Goal: Information Seeking & Learning: Learn about a topic

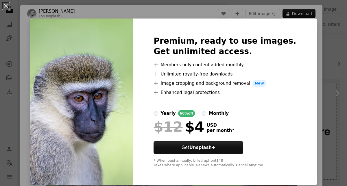
click at [127, 49] on img at bounding box center [81, 102] width 103 height 167
click at [119, 56] on img at bounding box center [81, 102] width 103 height 167
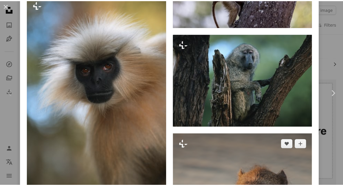
scroll to position [1819, 0]
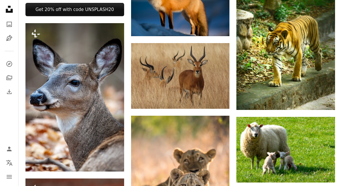
scroll to position [276, 0]
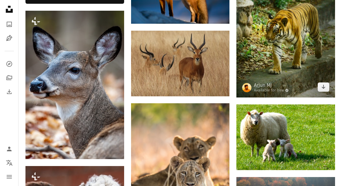
click at [291, 32] on img at bounding box center [286, 24] width 99 height 148
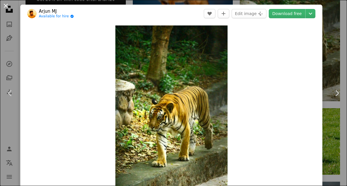
click at [7, 8] on button "An X shape" at bounding box center [5, 5] width 7 height 7
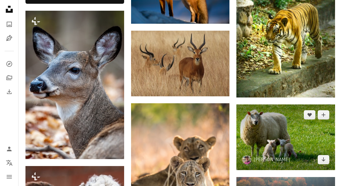
click at [263, 133] on img at bounding box center [286, 138] width 99 height 66
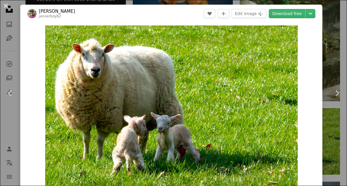
click at [7, 5] on button "An X shape" at bounding box center [5, 5] width 7 height 7
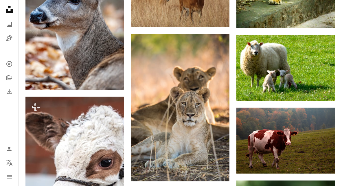
scroll to position [366, 0]
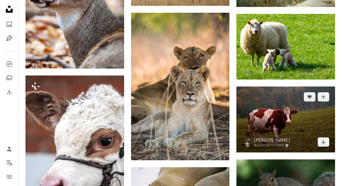
click at [262, 128] on img at bounding box center [286, 120] width 99 height 66
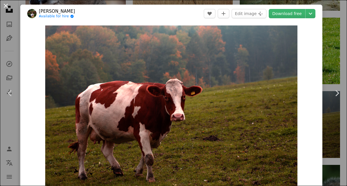
click at [7, 5] on button "An X shape" at bounding box center [5, 5] width 7 height 7
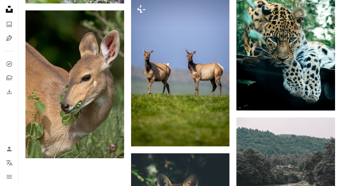
scroll to position [740, 0]
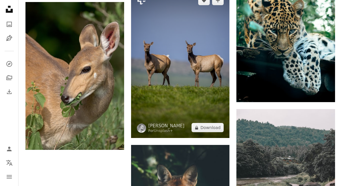
click at [197, 71] on img at bounding box center [180, 64] width 99 height 148
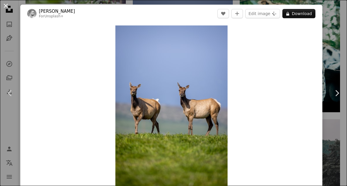
click at [6, 6] on button "An X shape" at bounding box center [5, 5] width 7 height 7
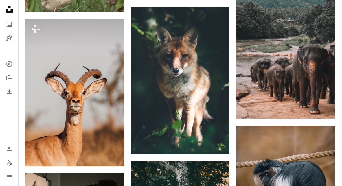
scroll to position [885, 0]
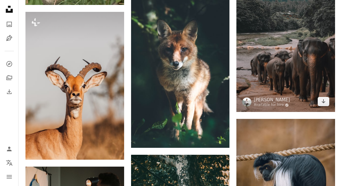
click at [293, 64] on img at bounding box center [286, 38] width 99 height 148
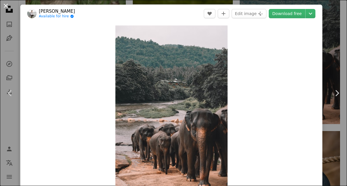
click at [6, 6] on button "An X shape" at bounding box center [5, 5] width 7 height 7
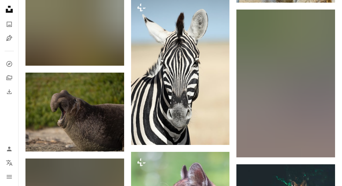
scroll to position [1205, 0]
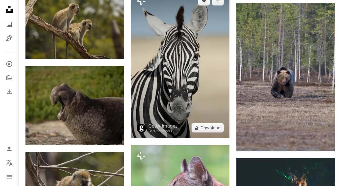
click at [198, 78] on img at bounding box center [180, 64] width 99 height 148
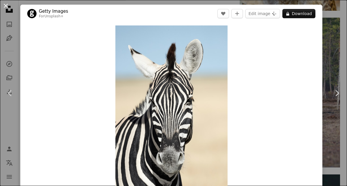
click at [6, 5] on button "An X shape" at bounding box center [5, 5] width 7 height 7
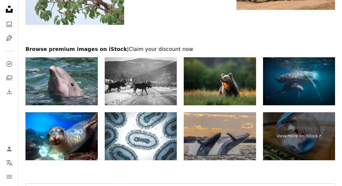
scroll to position [1735, 0]
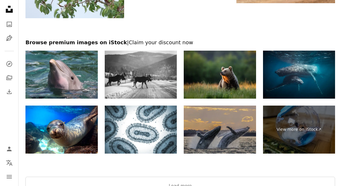
click at [232, 141] on img at bounding box center [220, 130] width 72 height 48
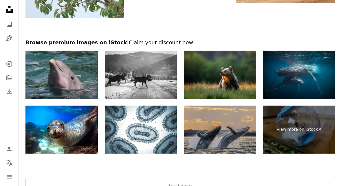
click at [68, 85] on img at bounding box center [61, 75] width 72 height 48
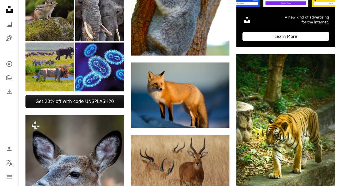
scroll to position [0, 0]
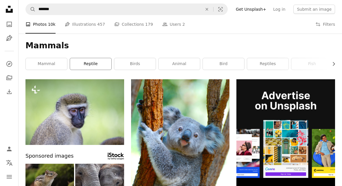
click at [89, 65] on link "reptile" at bounding box center [90, 64] width 41 height 12
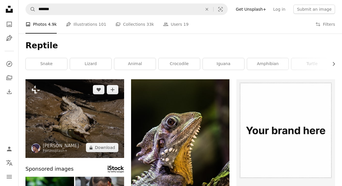
click at [85, 132] on img at bounding box center [74, 118] width 99 height 79
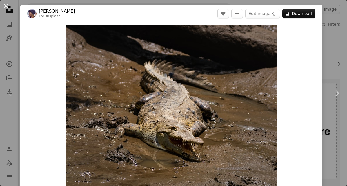
click at [7, 6] on button "An X shape" at bounding box center [5, 5] width 7 height 7
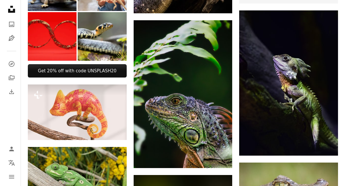
scroll to position [221, 0]
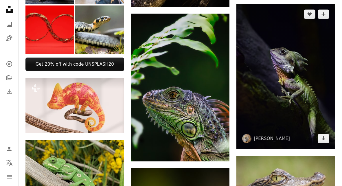
click at [294, 78] on img at bounding box center [286, 76] width 99 height 145
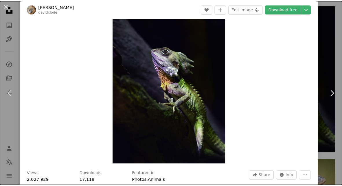
scroll to position [33, 0]
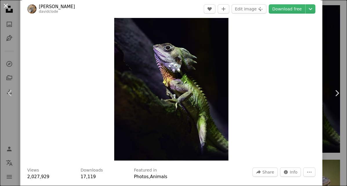
click at [6, 6] on button "An X shape" at bounding box center [5, 5] width 7 height 7
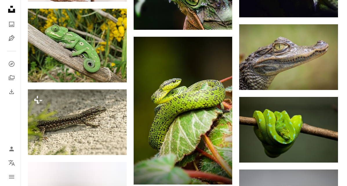
scroll to position [355, 0]
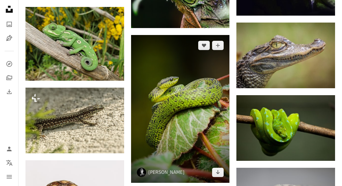
click at [188, 104] on img at bounding box center [180, 109] width 99 height 148
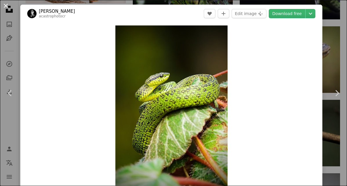
click at [6, 6] on button "An X shape" at bounding box center [5, 5] width 7 height 7
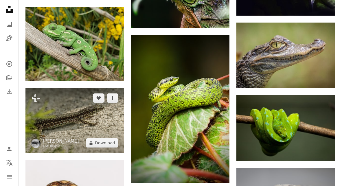
click at [102, 118] on img at bounding box center [74, 121] width 99 height 66
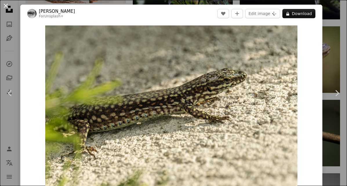
click at [4, 6] on button "An X shape" at bounding box center [5, 5] width 7 height 7
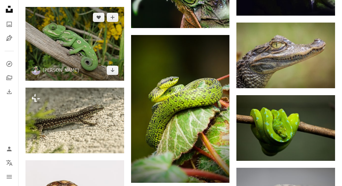
click at [110, 57] on img at bounding box center [74, 44] width 99 height 74
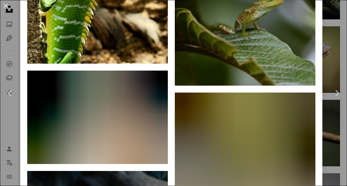
scroll to position [1239, 0]
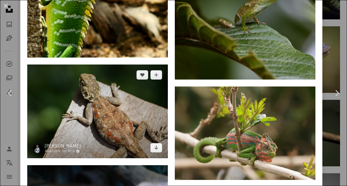
click at [118, 112] on img at bounding box center [97, 112] width 140 height 94
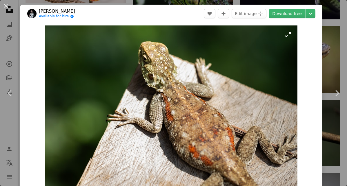
click at [277, 73] on img "Zoom in on this image" at bounding box center [171, 109] width 252 height 168
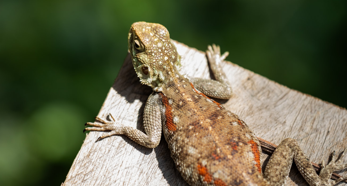
scroll to position [20, 0]
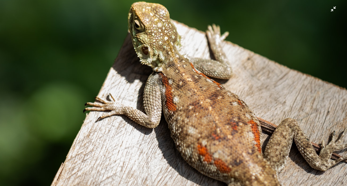
click at [200, 73] on img "Zoom out on this image" at bounding box center [173, 95] width 347 height 231
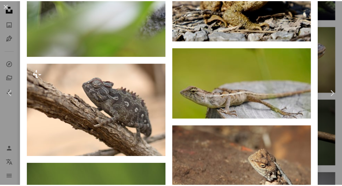
scroll to position [1409, 0]
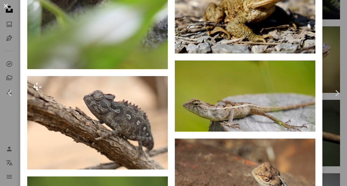
click at [5, 5] on button "An X shape" at bounding box center [5, 5] width 7 height 7
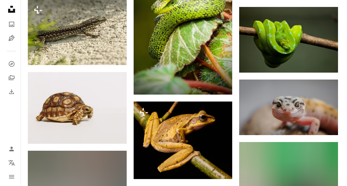
scroll to position [448, 0]
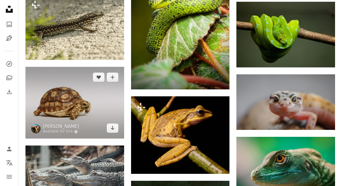
click at [99, 118] on img at bounding box center [74, 103] width 99 height 72
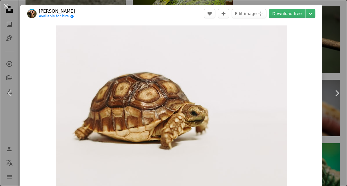
click at [99, 118] on img "Zoom in on this image" at bounding box center [171, 109] width 231 height 168
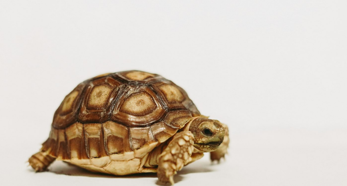
scroll to position [30, 0]
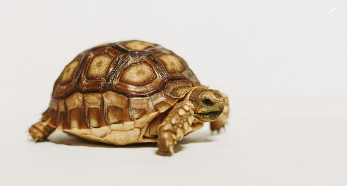
click at [270, 77] on img "Zoom out on this image" at bounding box center [173, 96] width 347 height 252
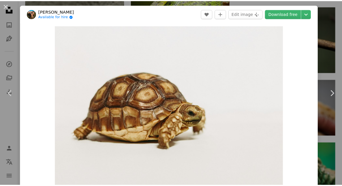
scroll to position [8, 0]
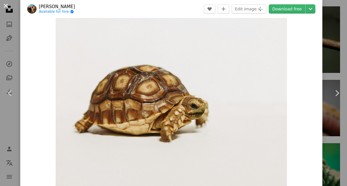
click at [7, 4] on button "An X shape" at bounding box center [5, 5] width 7 height 7
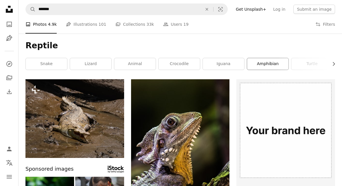
click at [265, 65] on link "amphibian" at bounding box center [267, 64] width 41 height 12
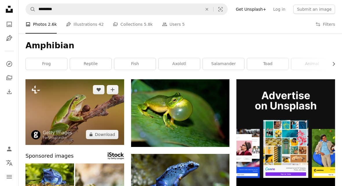
click at [87, 113] on img at bounding box center [74, 112] width 99 height 66
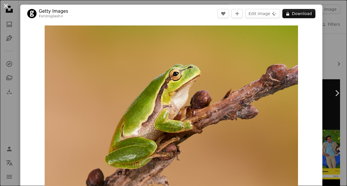
click at [5, 5] on button "An X shape" at bounding box center [5, 5] width 7 height 7
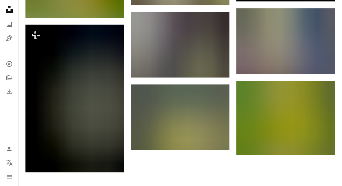
scroll to position [588, 0]
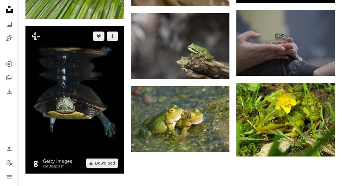
click at [97, 107] on img at bounding box center [74, 100] width 99 height 148
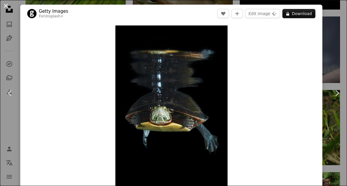
click at [5, 4] on button "An X shape" at bounding box center [5, 5] width 7 height 7
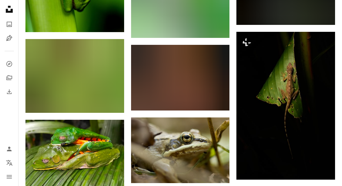
scroll to position [402, 0]
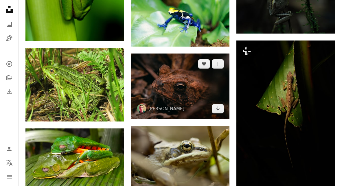
click at [177, 87] on img at bounding box center [180, 87] width 99 height 66
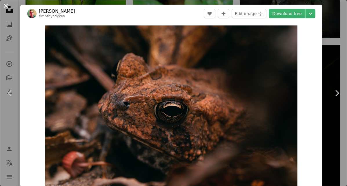
click at [5, 4] on button "An X shape" at bounding box center [5, 5] width 7 height 7
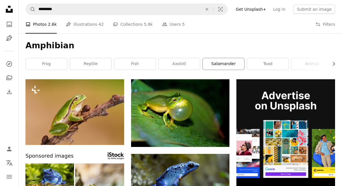
click at [226, 63] on link "salamander" at bounding box center [223, 64] width 41 height 12
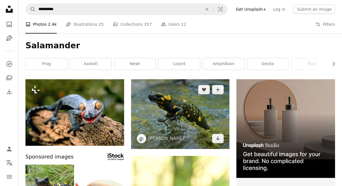
click at [185, 105] on img at bounding box center [180, 114] width 99 height 70
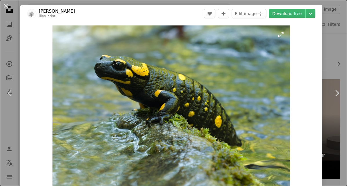
click at [265, 76] on img "Zoom in on this image" at bounding box center [170, 109] width 237 height 168
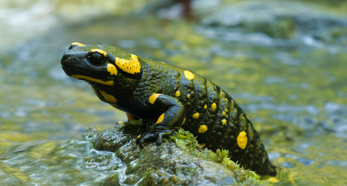
scroll to position [27, 0]
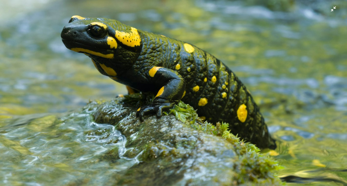
click at [265, 76] on img "Zoom out on this image" at bounding box center [173, 96] width 347 height 246
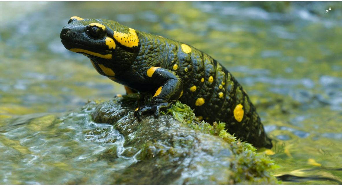
scroll to position [7, 0]
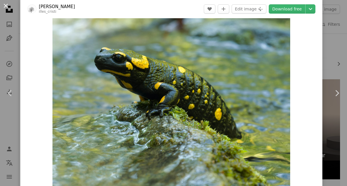
click at [5, 6] on button "An X shape" at bounding box center [5, 5] width 7 height 7
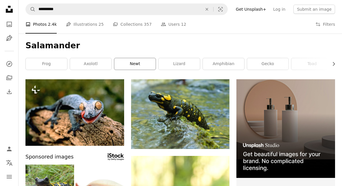
click at [125, 62] on link "newt" at bounding box center [134, 64] width 41 height 12
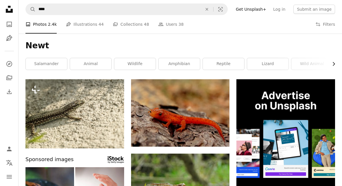
click at [334, 65] on icon "Chevron right" at bounding box center [334, 64] width 6 height 6
click at [27, 65] on icon "Chevron left" at bounding box center [27, 64] width 6 height 6
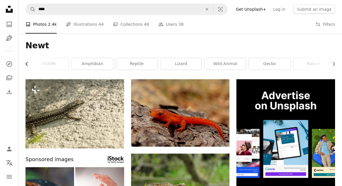
click at [27, 65] on icon "Chevron left" at bounding box center [27, 64] width 6 height 6
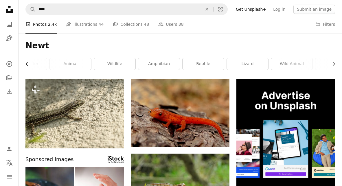
scroll to position [0, 0]
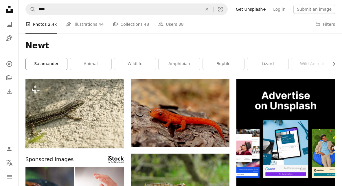
click at [27, 65] on link "salamander" at bounding box center [46, 64] width 41 height 12
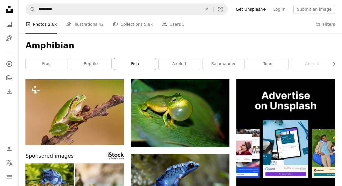
click at [133, 63] on link "fish" at bounding box center [134, 64] width 41 height 12
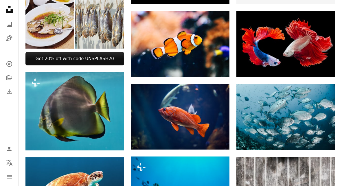
scroll to position [227, 0]
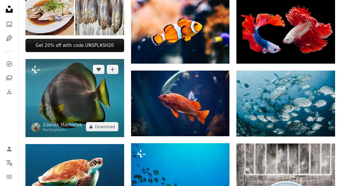
click at [82, 107] on img at bounding box center [74, 98] width 99 height 78
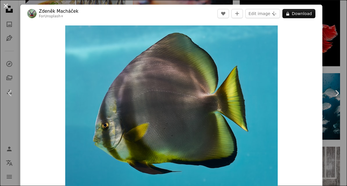
click at [6, 6] on button "An X shape" at bounding box center [5, 5] width 7 height 7
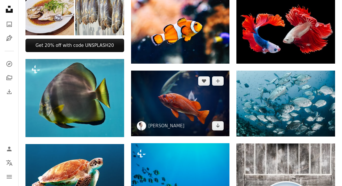
click at [179, 98] on img at bounding box center [180, 104] width 99 height 66
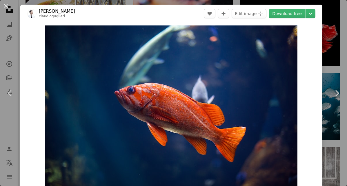
click at [5, 6] on button "An X shape" at bounding box center [5, 5] width 7 height 7
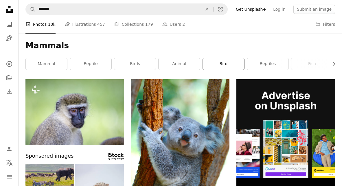
click at [222, 64] on link "bird" at bounding box center [223, 64] width 41 height 12
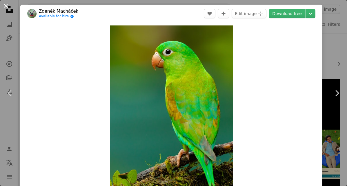
click at [6, 5] on button "An X shape" at bounding box center [5, 5] width 7 height 7
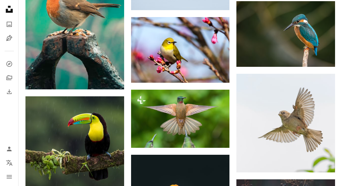
scroll to position [360, 0]
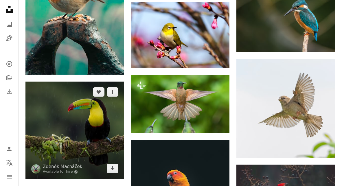
click at [99, 122] on img at bounding box center [74, 130] width 99 height 97
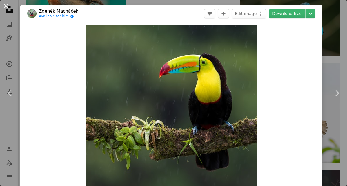
click at [7, 7] on button "An X shape" at bounding box center [5, 5] width 7 height 7
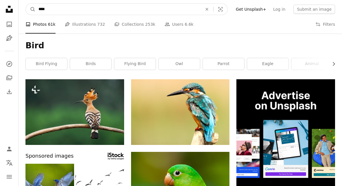
click at [52, 10] on input "****" at bounding box center [118, 9] width 165 height 11
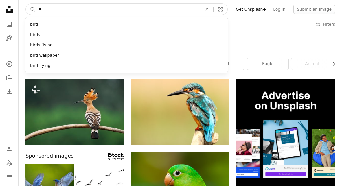
type input "*"
type input "****"
click button "A magnifying glass" at bounding box center [31, 9] width 10 height 11
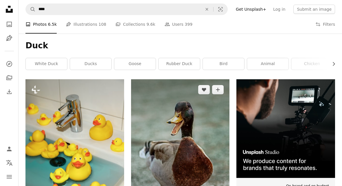
click at [188, 113] on img at bounding box center [180, 148] width 99 height 138
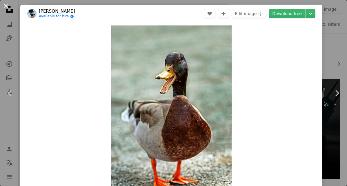
click at [5, 6] on button "An X shape" at bounding box center [5, 5] width 7 height 7
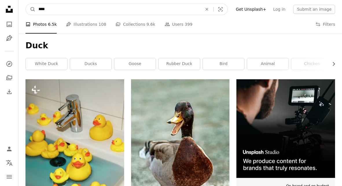
click at [54, 10] on input "****" at bounding box center [118, 9] width 165 height 11
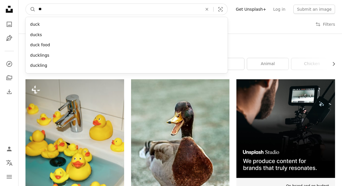
type input "*"
type input "*******"
click at [26, 4] on button "A magnifying glass" at bounding box center [31, 9] width 10 height 11
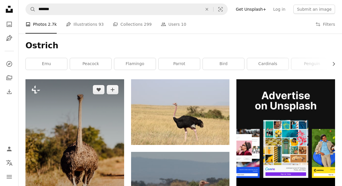
click at [88, 137] on img at bounding box center [74, 153] width 99 height 148
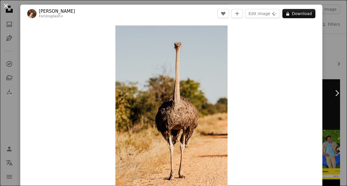
click at [4, 5] on button "An X shape" at bounding box center [5, 5] width 7 height 7
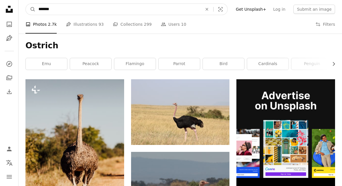
click at [53, 10] on input "*******" at bounding box center [118, 9] width 165 height 11
type input "********"
click at [26, 4] on button "A magnifying glass" at bounding box center [31, 9] width 10 height 11
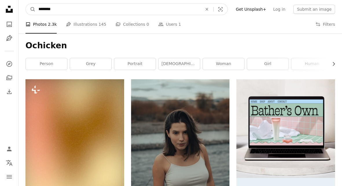
click at [41, 9] on input "********" at bounding box center [118, 9] width 165 height 11
type input "*******"
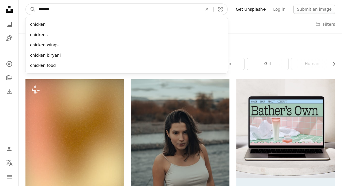
click at [57, 10] on input "*******" at bounding box center [118, 9] width 165 height 11
click button "A magnifying glass" at bounding box center [31, 9] width 10 height 11
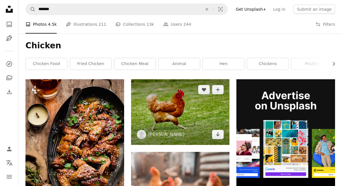
click at [162, 113] on img at bounding box center [180, 112] width 99 height 66
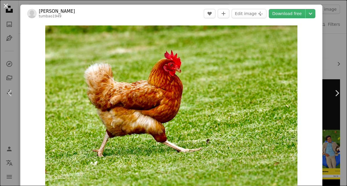
click at [6, 6] on button "An X shape" at bounding box center [5, 5] width 7 height 7
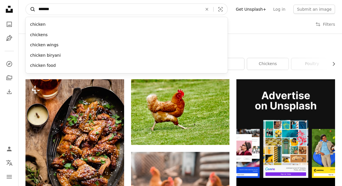
drag, startPoint x: 55, startPoint y: 10, endPoint x: 33, endPoint y: 7, distance: 22.2
click at [33, 7] on form "A magnifying glass ******* chicken chickens chicken wings chicken biryani chick…" at bounding box center [126, 9] width 202 height 12
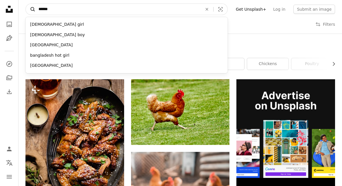
type input "******"
click at [26, 4] on button "A magnifying glass" at bounding box center [31, 9] width 10 height 11
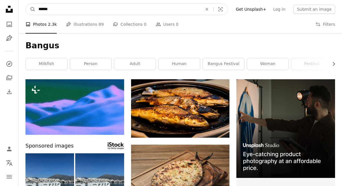
click at [56, 9] on input "******" at bounding box center [118, 9] width 165 height 11
type input "*"
type input "********"
click at [26, 4] on button "A magnifying glass" at bounding box center [31, 9] width 10 height 11
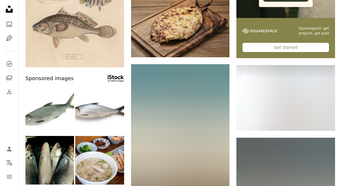
scroll to position [164, 0]
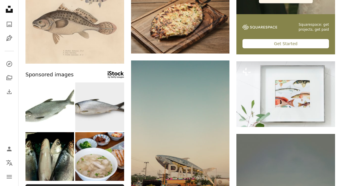
click at [101, 103] on img at bounding box center [99, 107] width 49 height 49
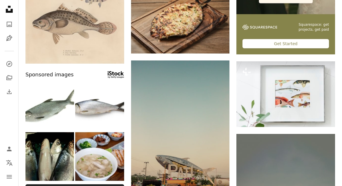
scroll to position [0, 0]
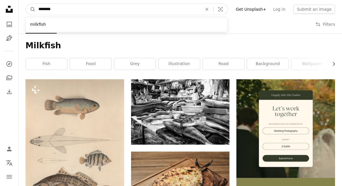
drag, startPoint x: 73, startPoint y: 10, endPoint x: 36, endPoint y: 10, distance: 36.8
click at [36, 10] on input "********" at bounding box center [118, 9] width 165 height 11
type input "**********"
click at [26, 4] on button "A magnifying glass" at bounding box center [31, 9] width 10 height 11
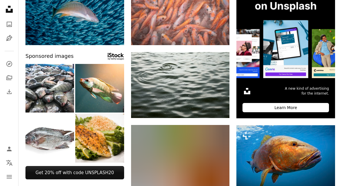
scroll to position [109, 0]
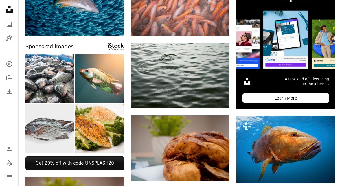
click at [58, 113] on img at bounding box center [49, 128] width 49 height 49
